Goal: Information Seeking & Learning: Learn about a topic

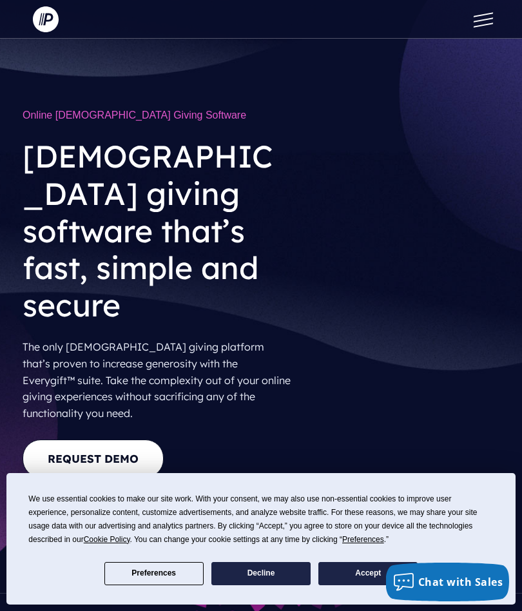
click at [180, 481] on button "Take a Self-guided Tour" at bounding box center [127, 500] width 208 height 38
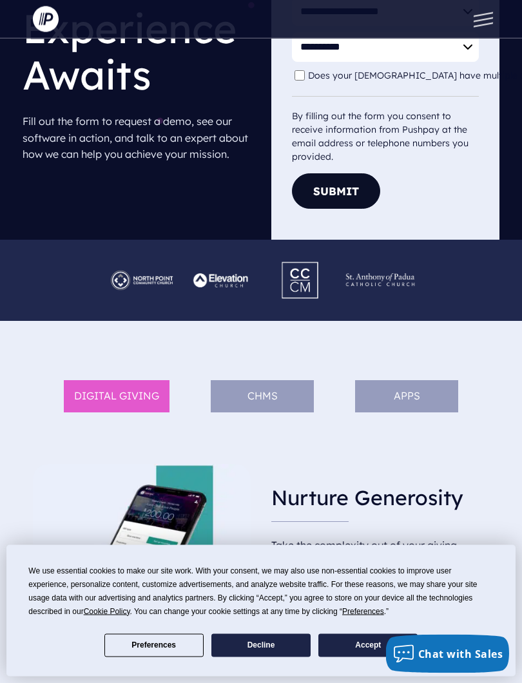
scroll to position [358, 0]
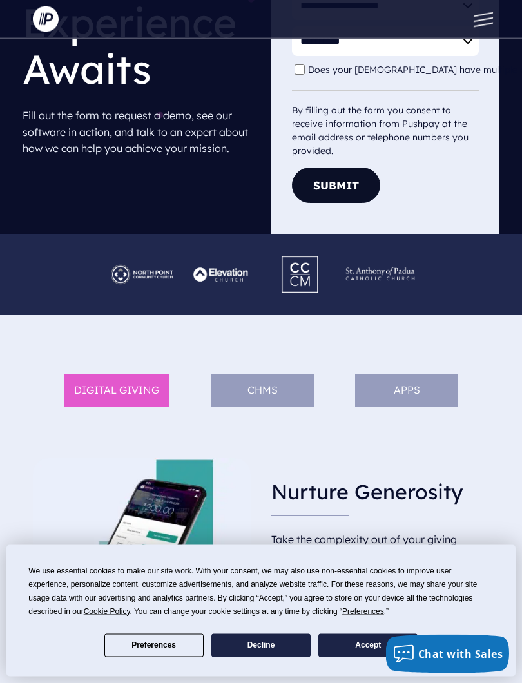
click at [133, 398] on li "DIGITAL GIVING" at bounding box center [117, 391] width 106 height 32
click at [365, 610] on button "Accept" at bounding box center [367, 645] width 99 height 23
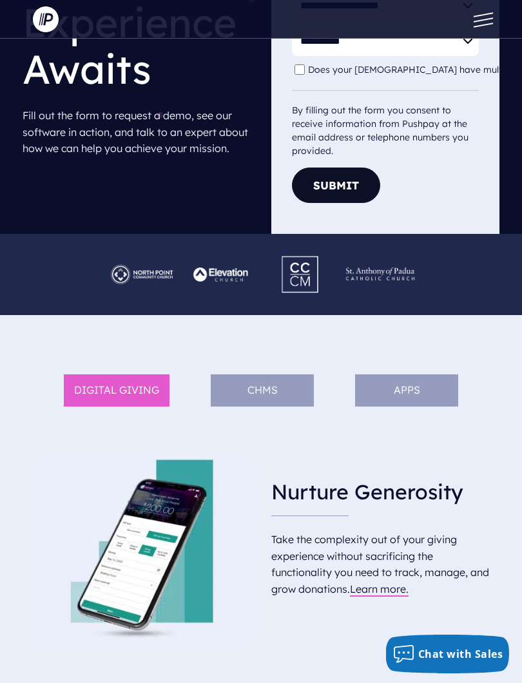
click at [134, 400] on li "DIGITAL GIVING" at bounding box center [117, 391] width 106 height 32
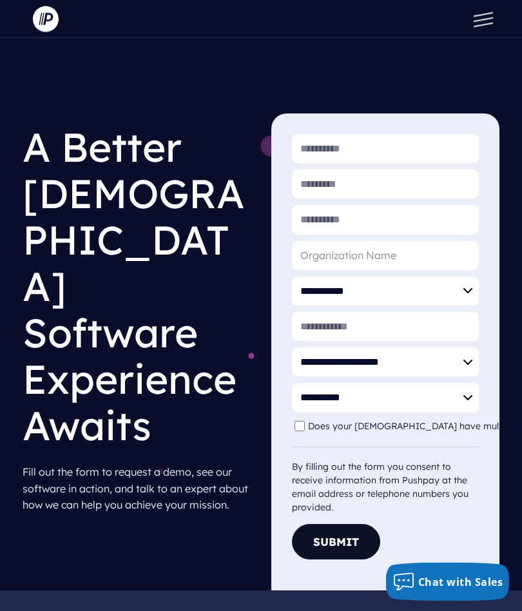
scroll to position [0, 0]
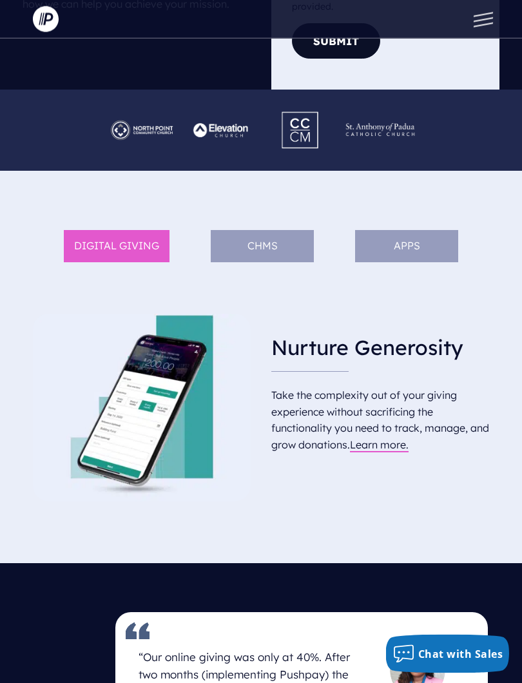
scroll to position [500, 0]
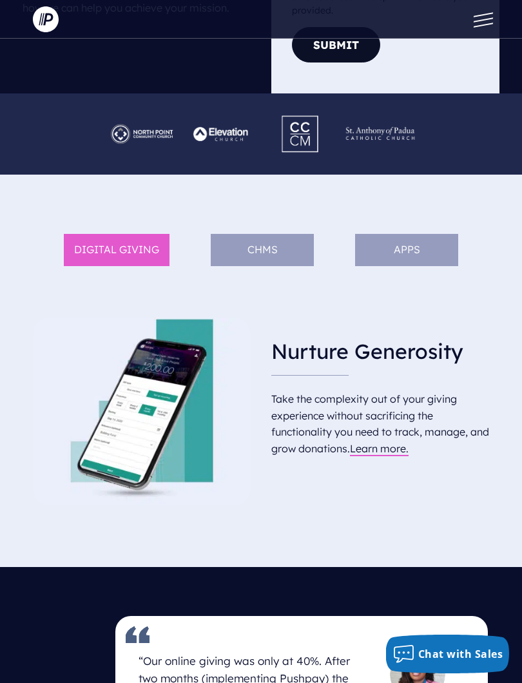
click at [414, 248] on li "APPS" at bounding box center [406, 250] width 103 height 32
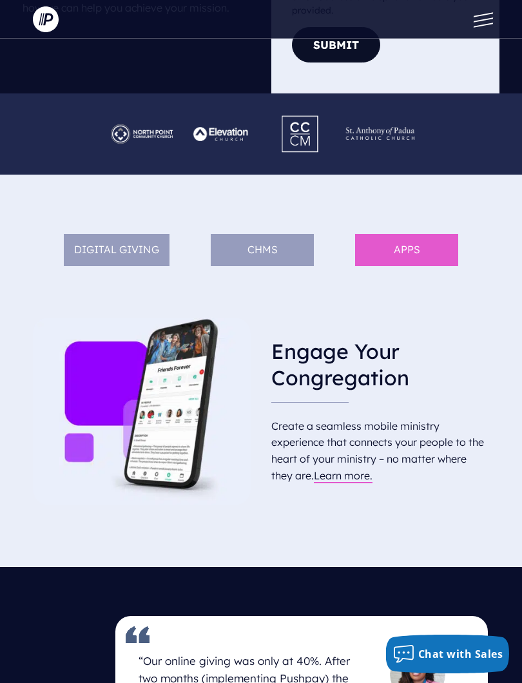
click at [291, 257] on li "ChMS" at bounding box center [262, 250] width 103 height 32
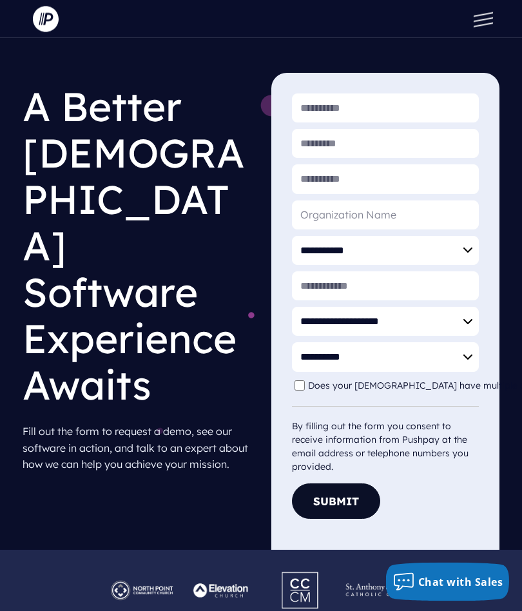
scroll to position [0, 0]
